Goal: Transaction & Acquisition: Purchase product/service

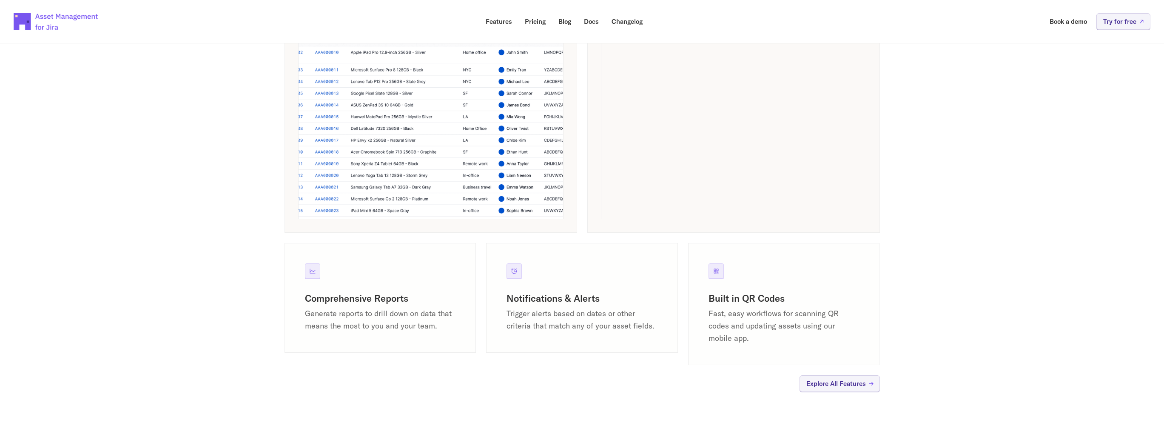
scroll to position [748, 0]
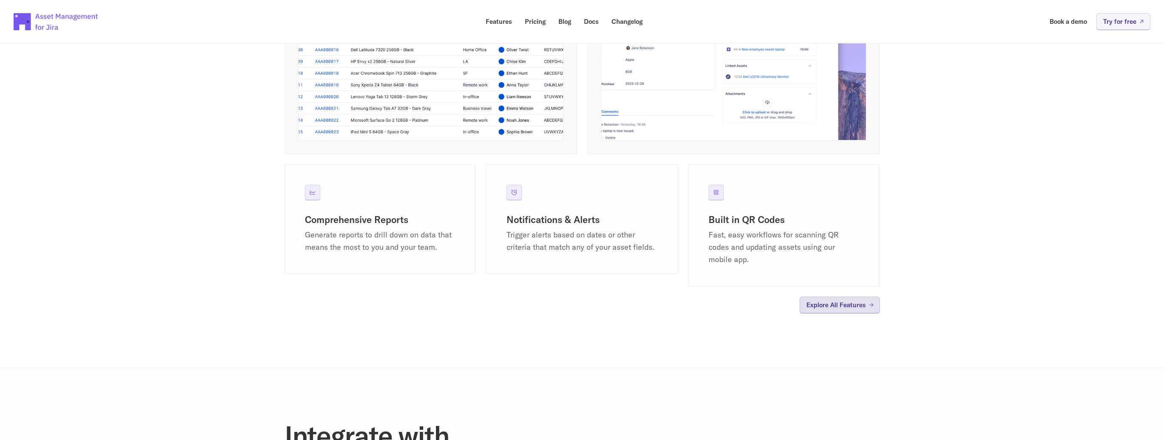
click at [841, 310] on link "Explore All Features" at bounding box center [839, 304] width 80 height 17
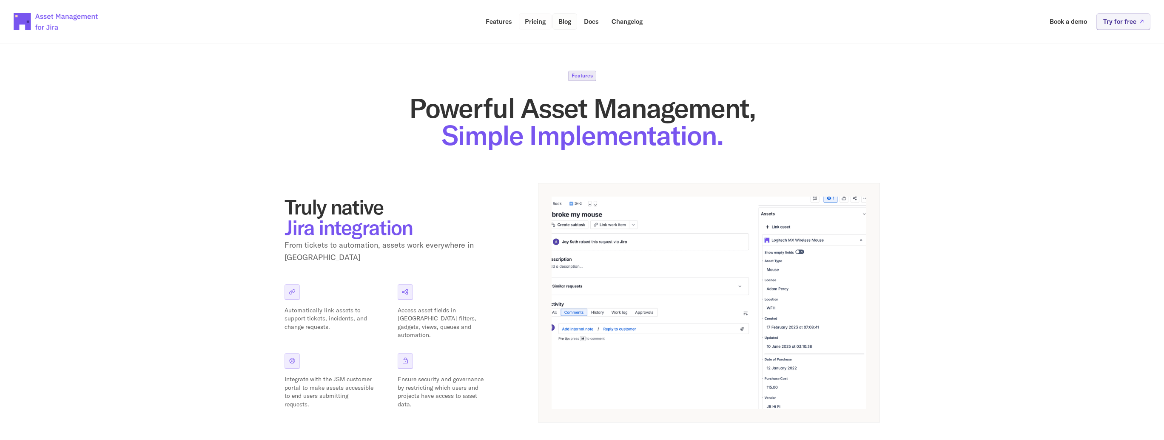
click at [541, 23] on p "Pricing" at bounding box center [535, 21] width 21 height 6
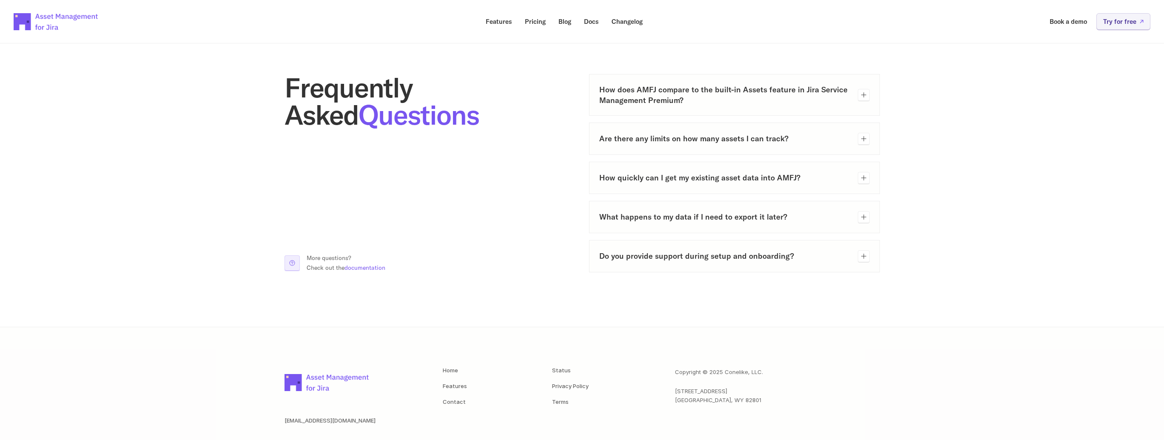
scroll to position [312, 0]
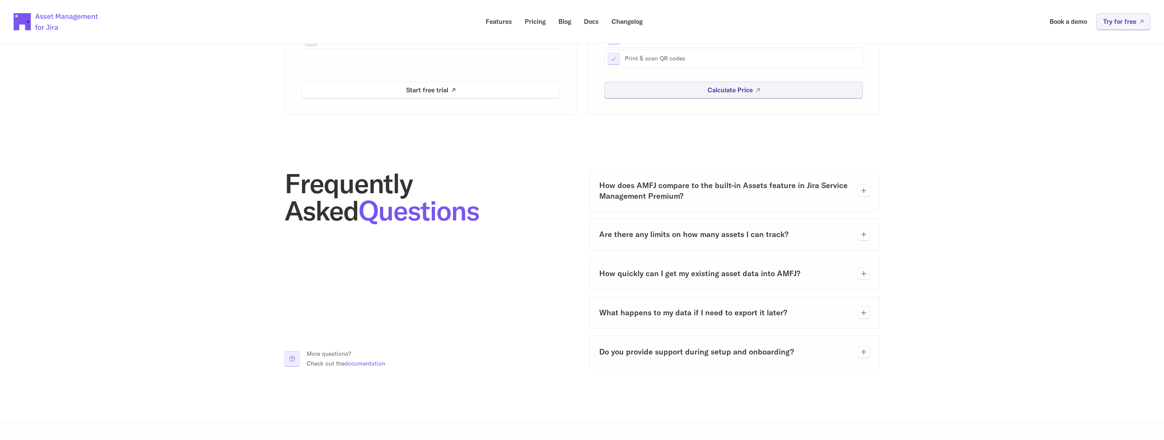
click at [697, 353] on h3 "Do you provide support during setup and onboarding?" at bounding box center [725, 351] width 252 height 11
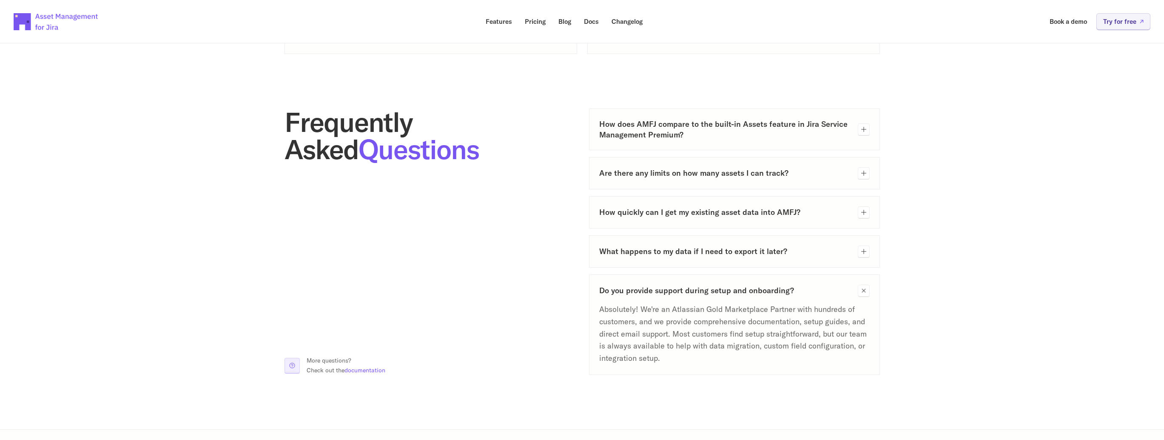
scroll to position [378, 0]
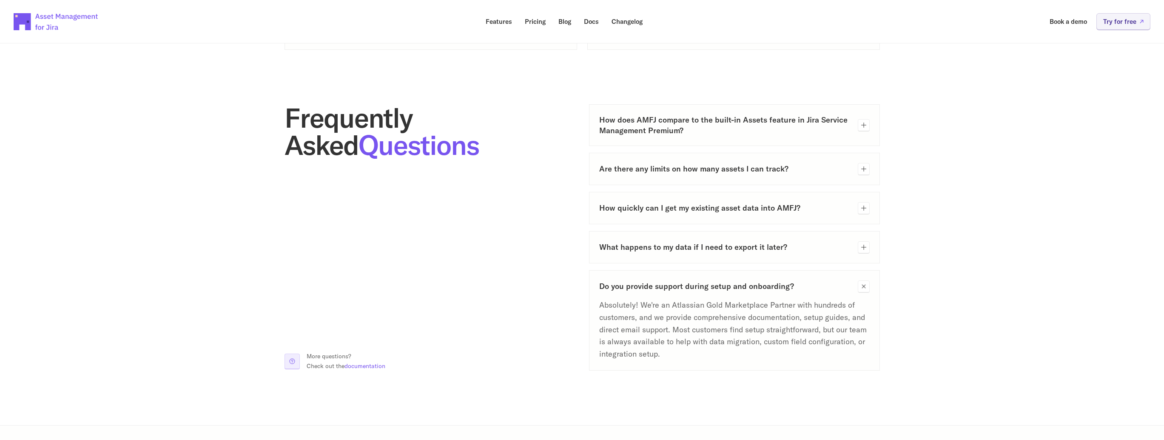
click at [677, 205] on h3 "How quickly can I get my existing asset data into AMFJ?" at bounding box center [725, 207] width 252 height 11
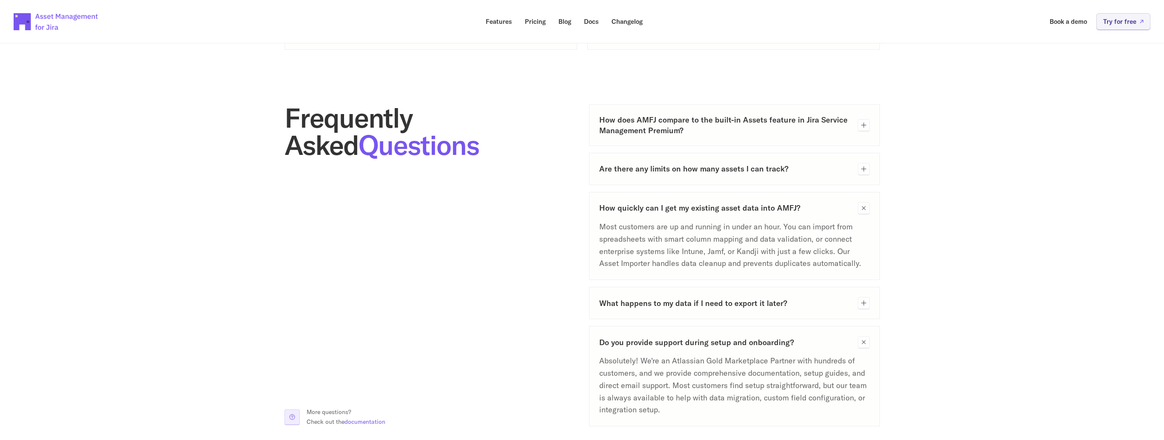
scroll to position [0, 0]
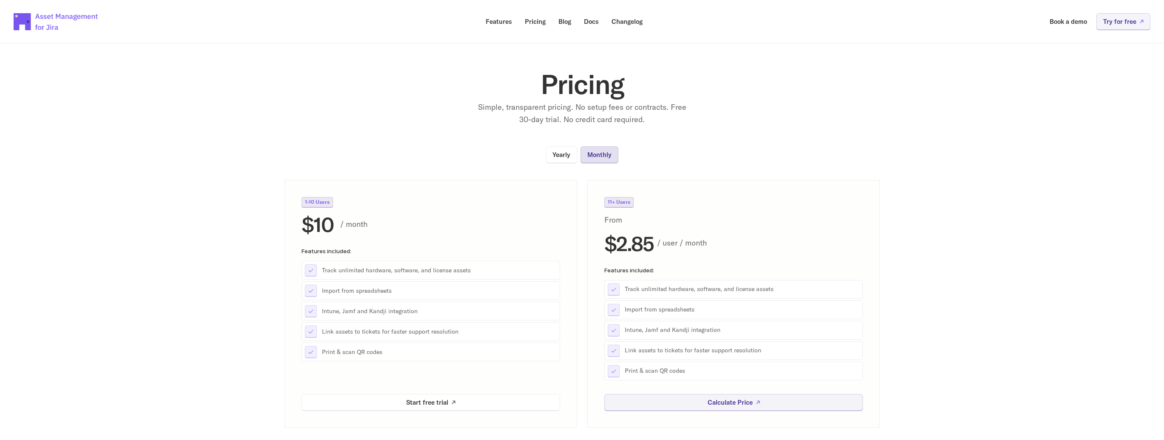
click at [605, 153] on p "Monthly" at bounding box center [599, 154] width 24 height 6
click at [559, 156] on p "Yearly" at bounding box center [561, 154] width 18 height 6
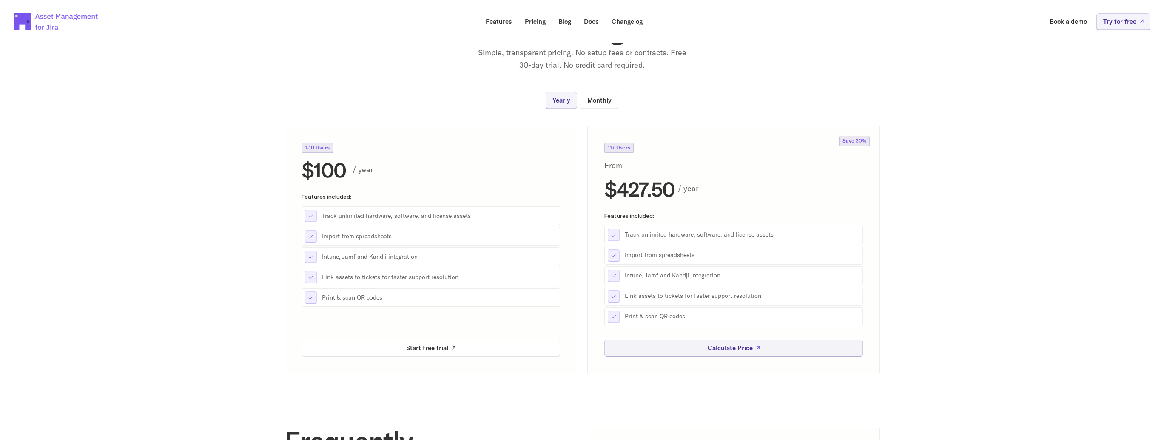
scroll to position [77, 0]
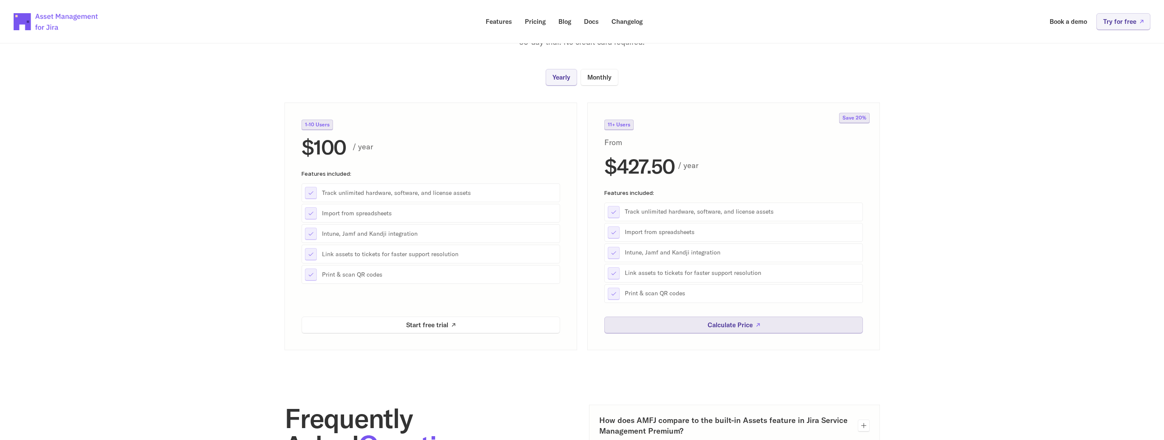
click at [736, 328] on p "Calculate Price" at bounding box center [729, 324] width 45 height 6
